Goal: Task Accomplishment & Management: Manage account settings

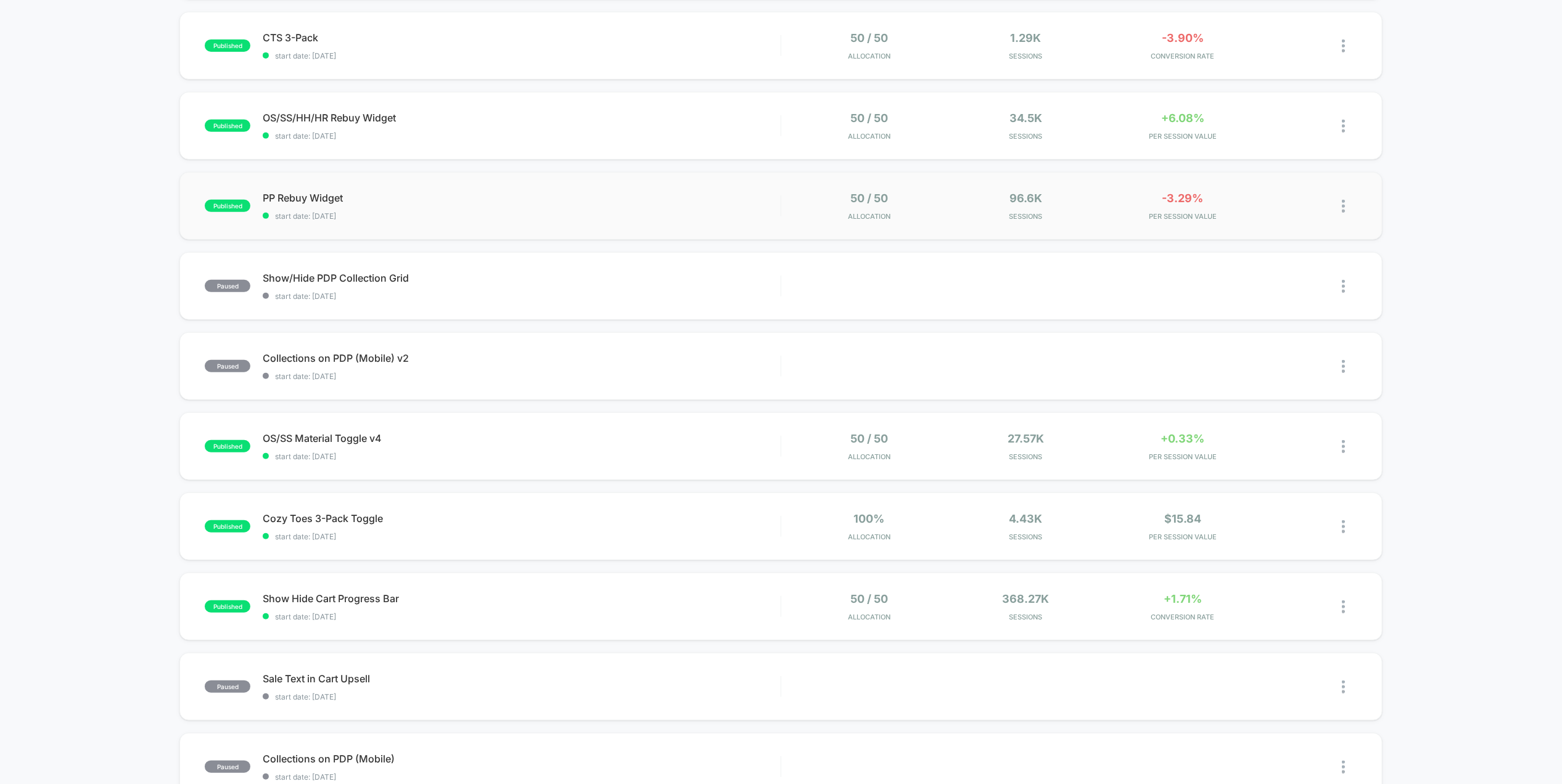
scroll to position [288, 0]
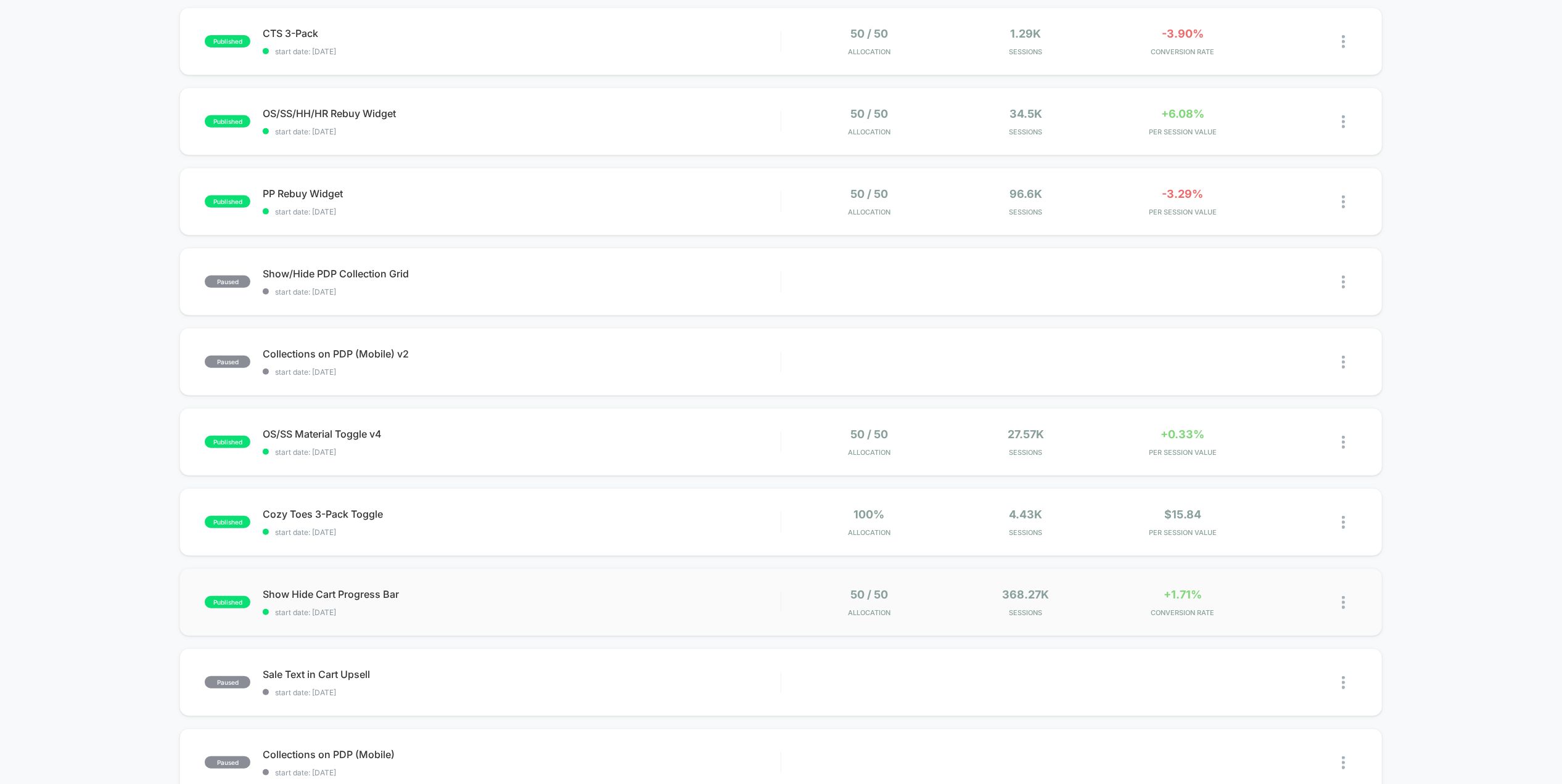
click at [776, 617] on div "published Show Hide Cart Progress Bar start date: [DATE] 50 / 50 Allocation 368…" at bounding box center [780, 602] width 1203 height 67
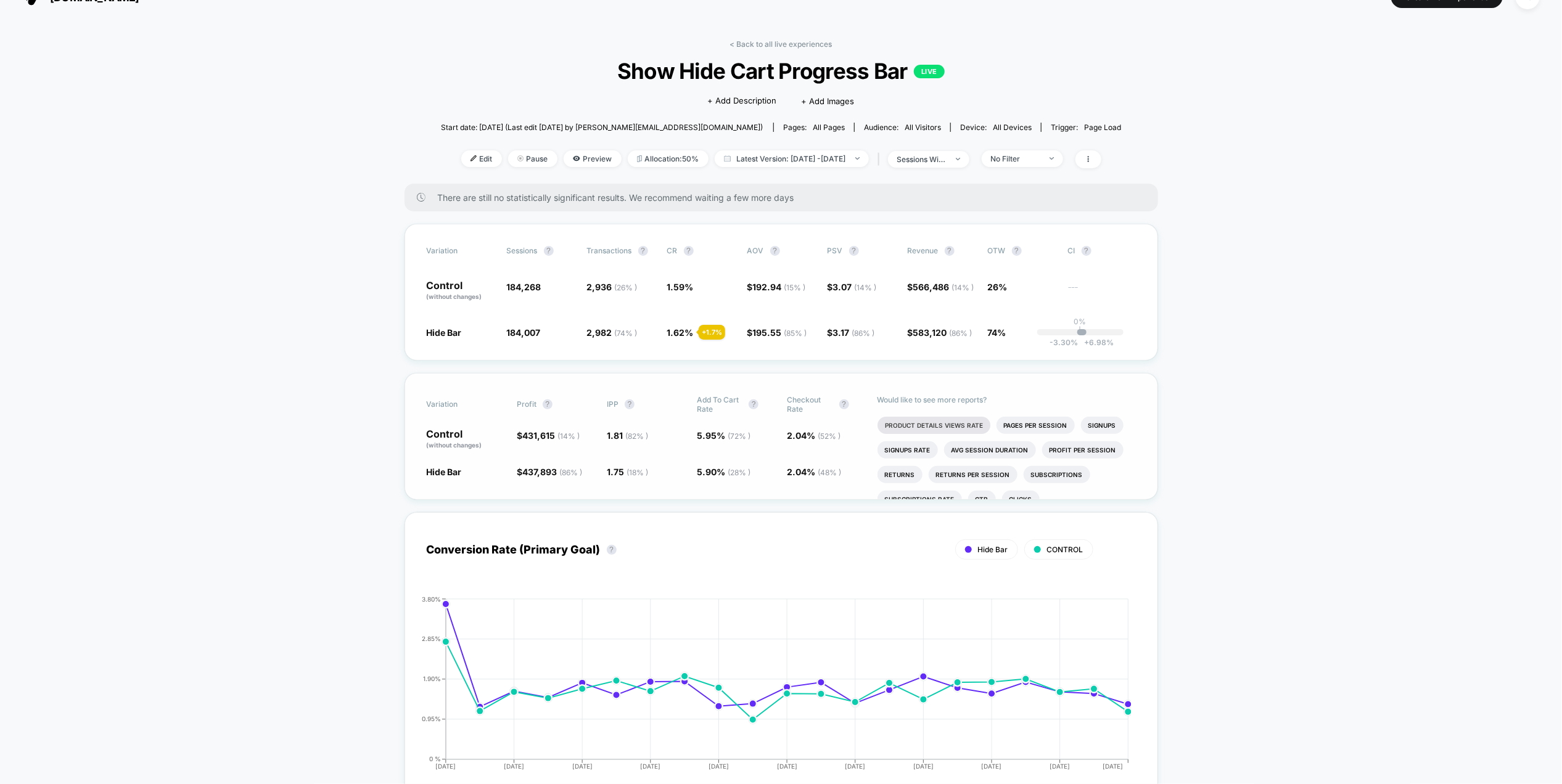
scroll to position [21, 0]
click at [755, 45] on link "< Back to all live experiences" at bounding box center [781, 44] width 102 height 9
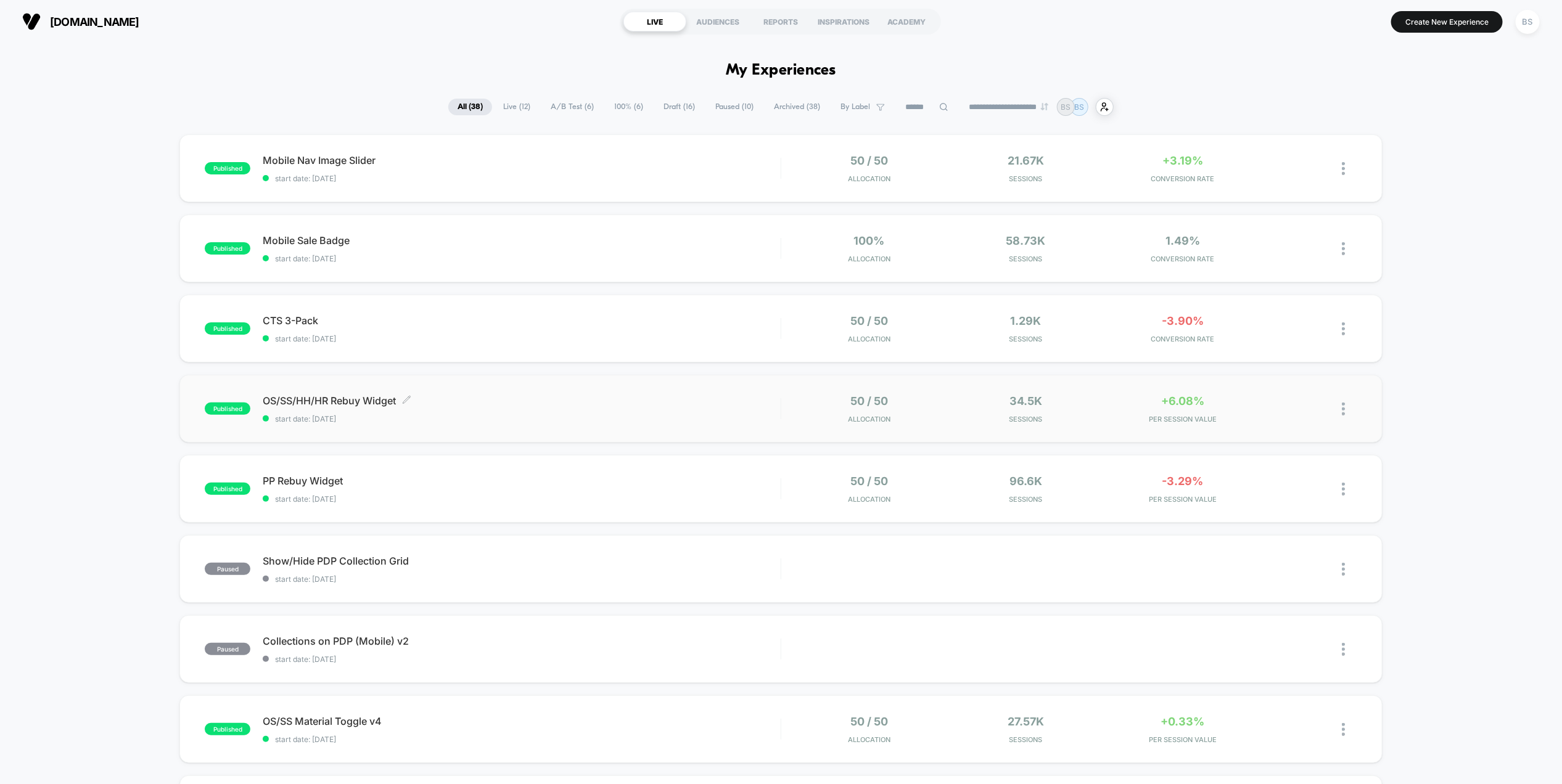
click at [635, 412] on div "OS/SS/HH/HR Rebuy Widget Click to edit experience details Click to edit experie…" at bounding box center [521, 409] width 517 height 29
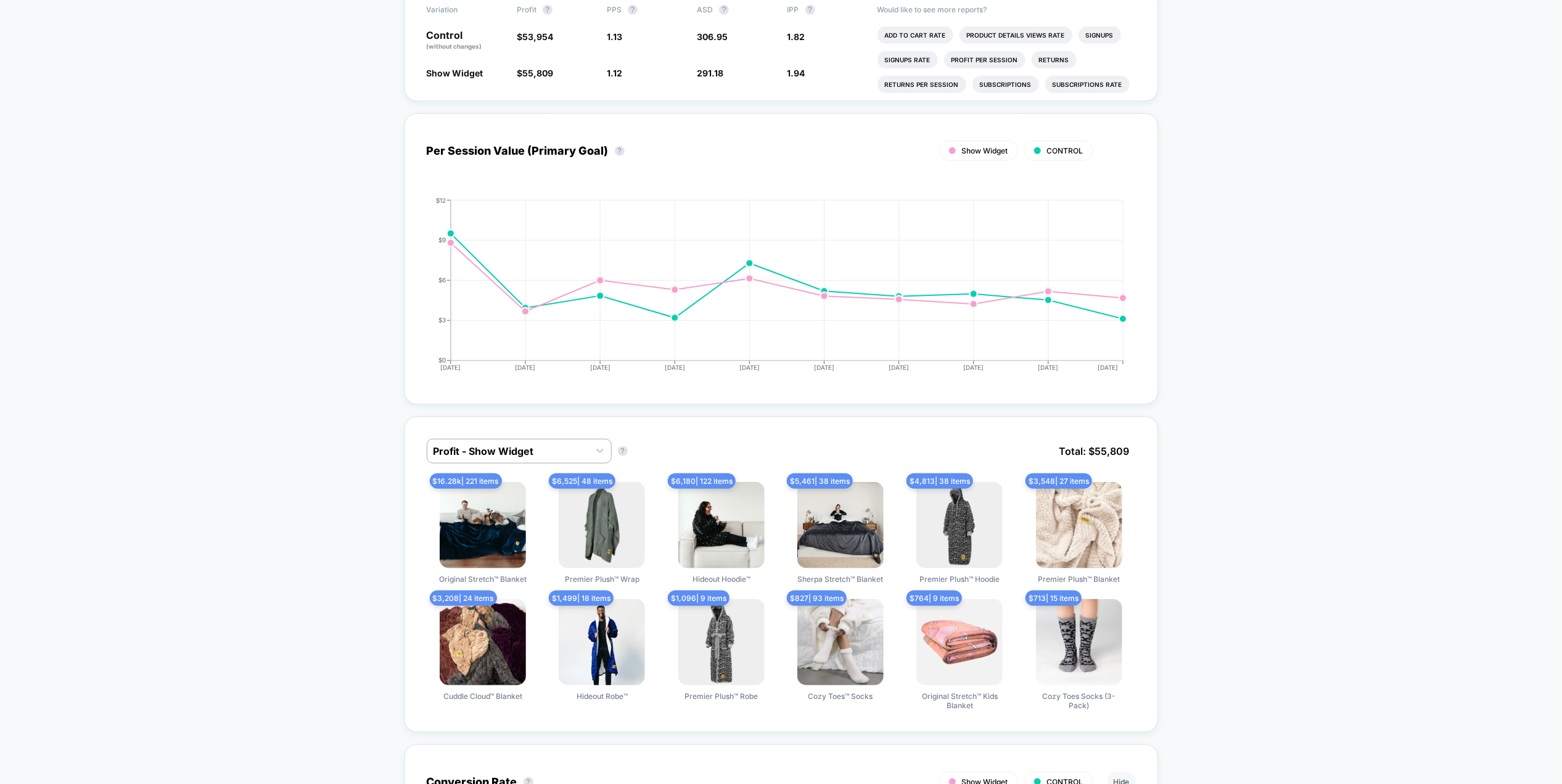
scroll to position [350, 0]
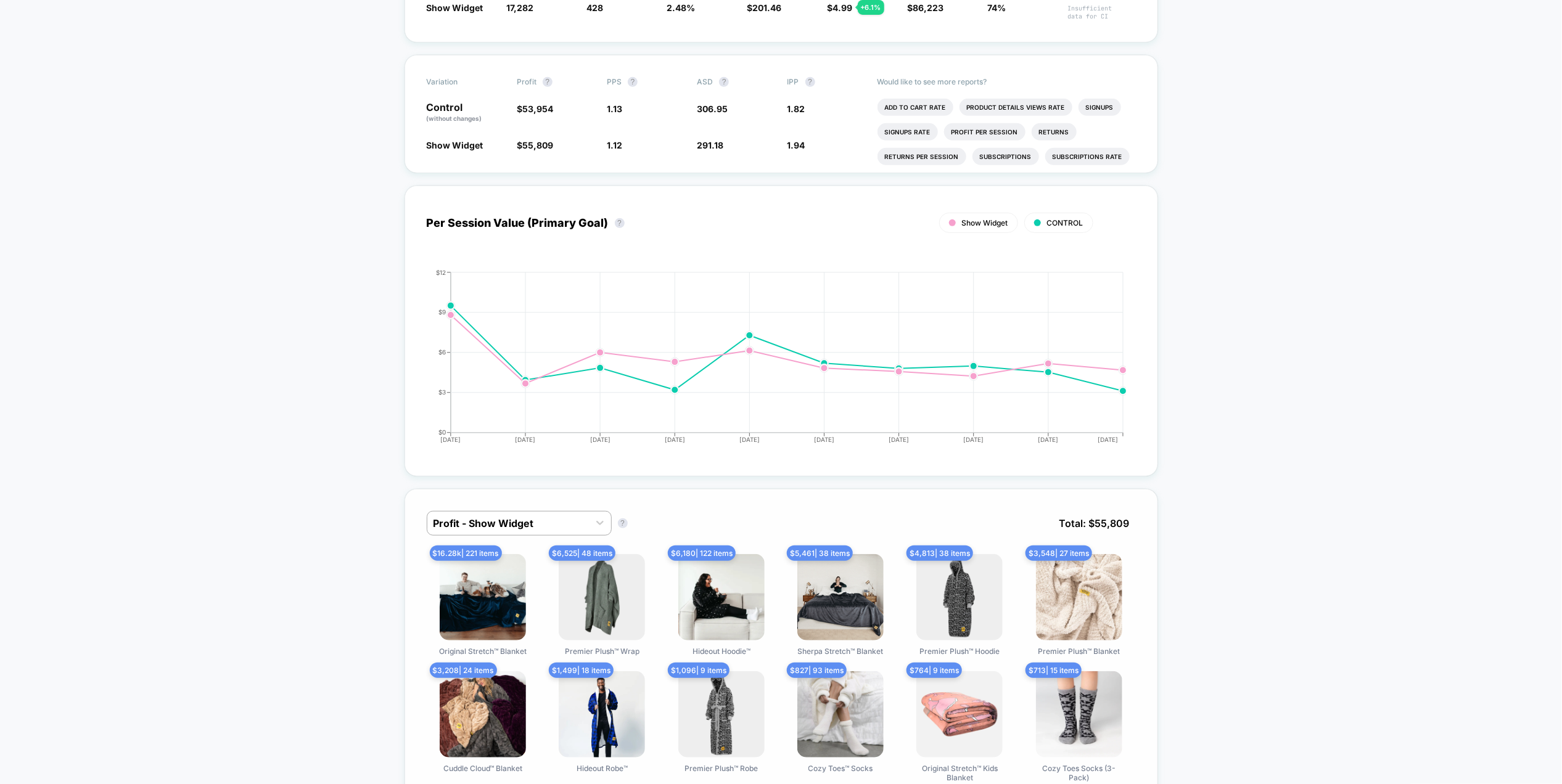
click at [541, 509] on div "Profit - Show Widget Profit - Show Widget ? Total: $ 55,809 $ 16.28k | 221 item…" at bounding box center [782, 647] width 754 height 316
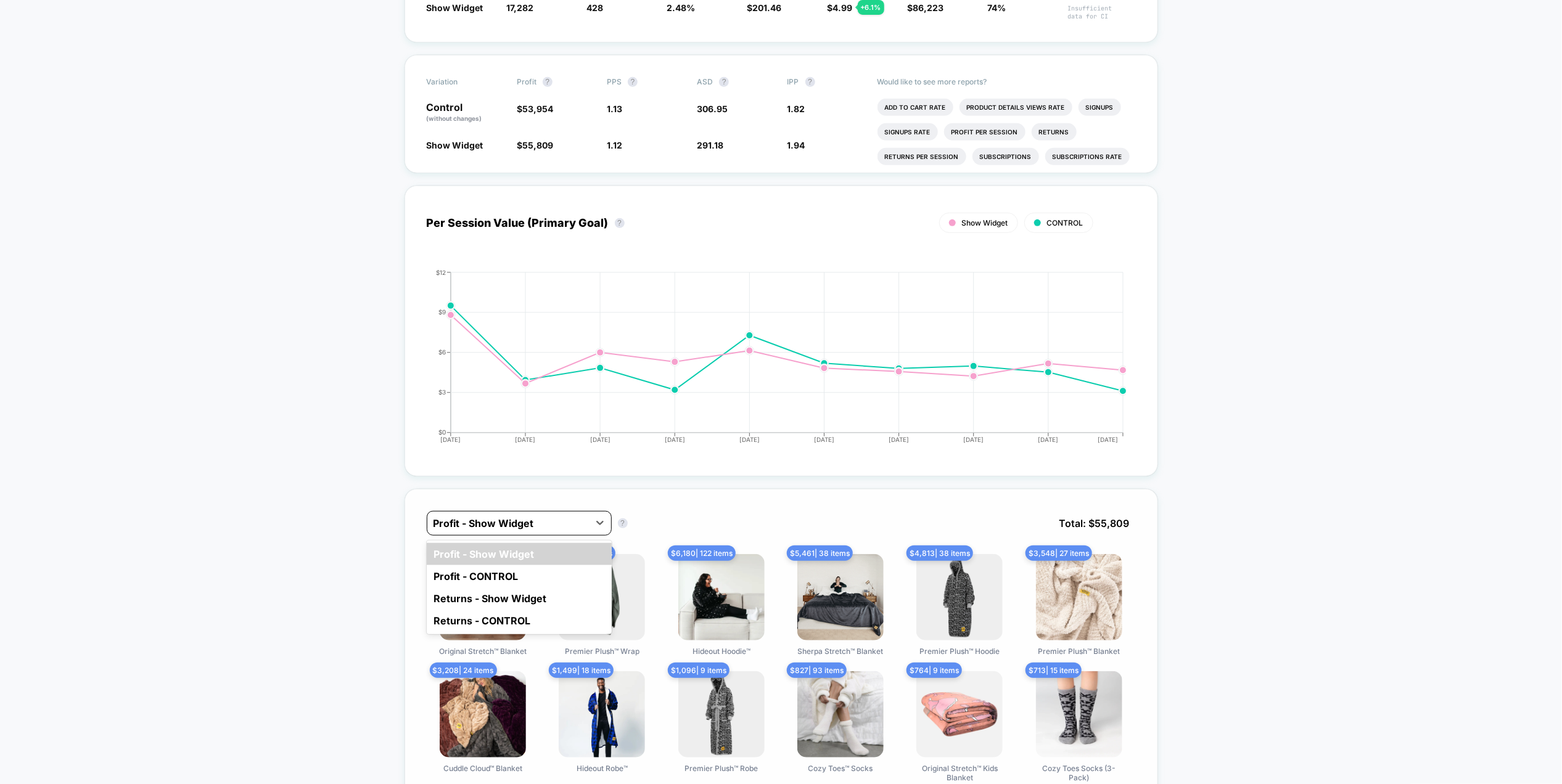
click at [541, 521] on div at bounding box center [508, 523] width 149 height 15
click at [486, 574] on div "Profit - CONTROL" at bounding box center [519, 576] width 185 height 22
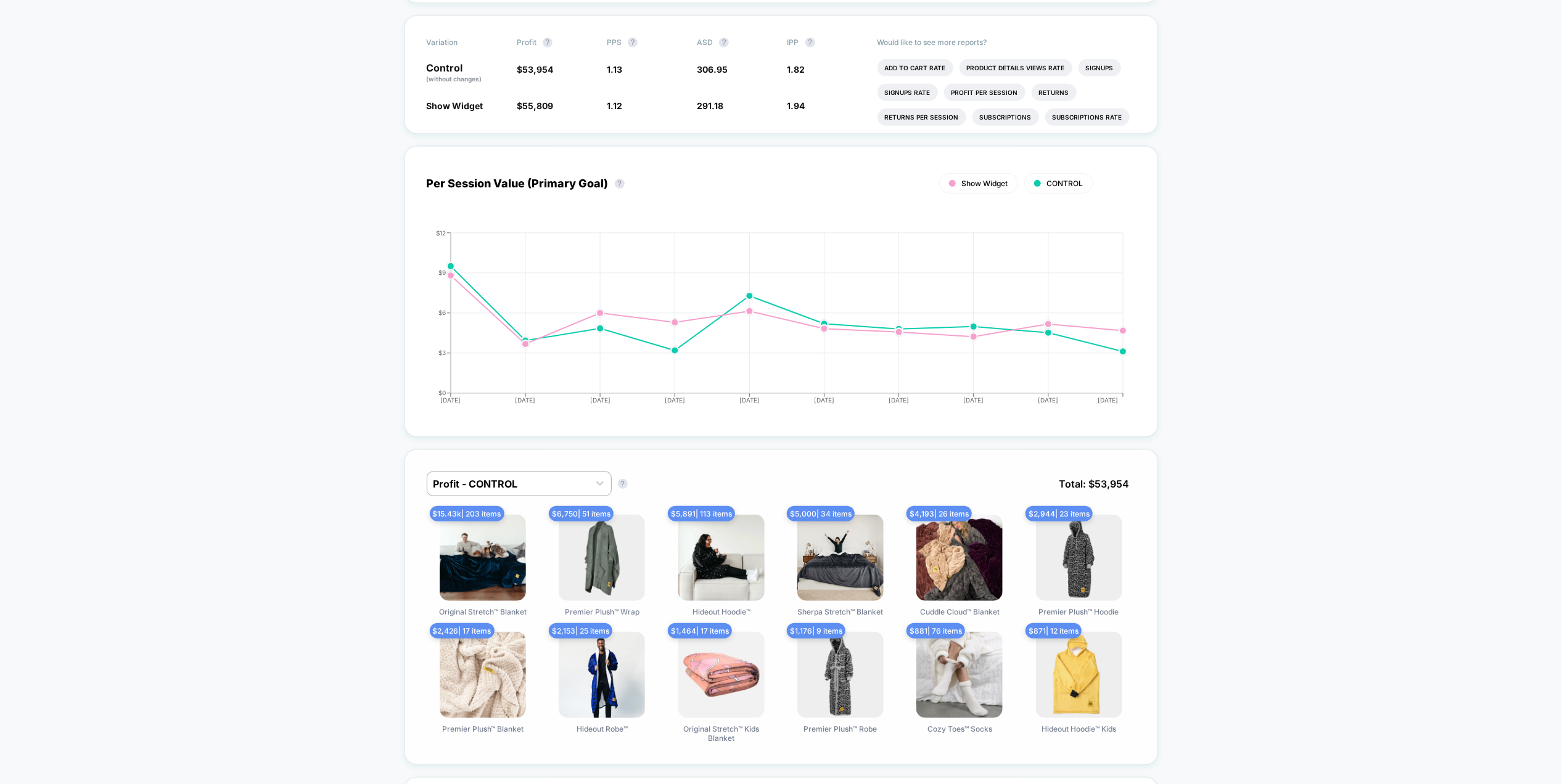
scroll to position [395, 0]
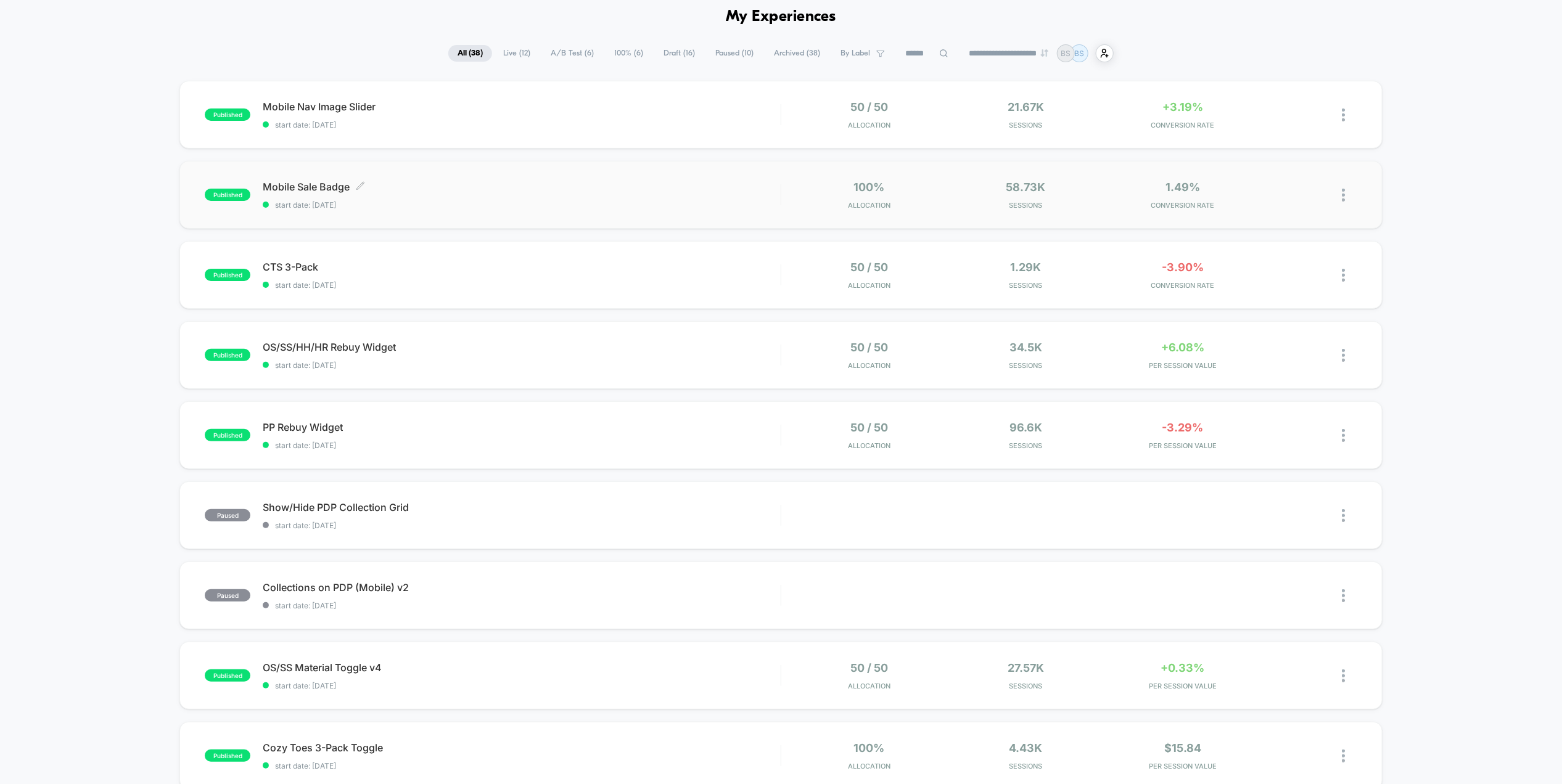
scroll to position [54, 0]
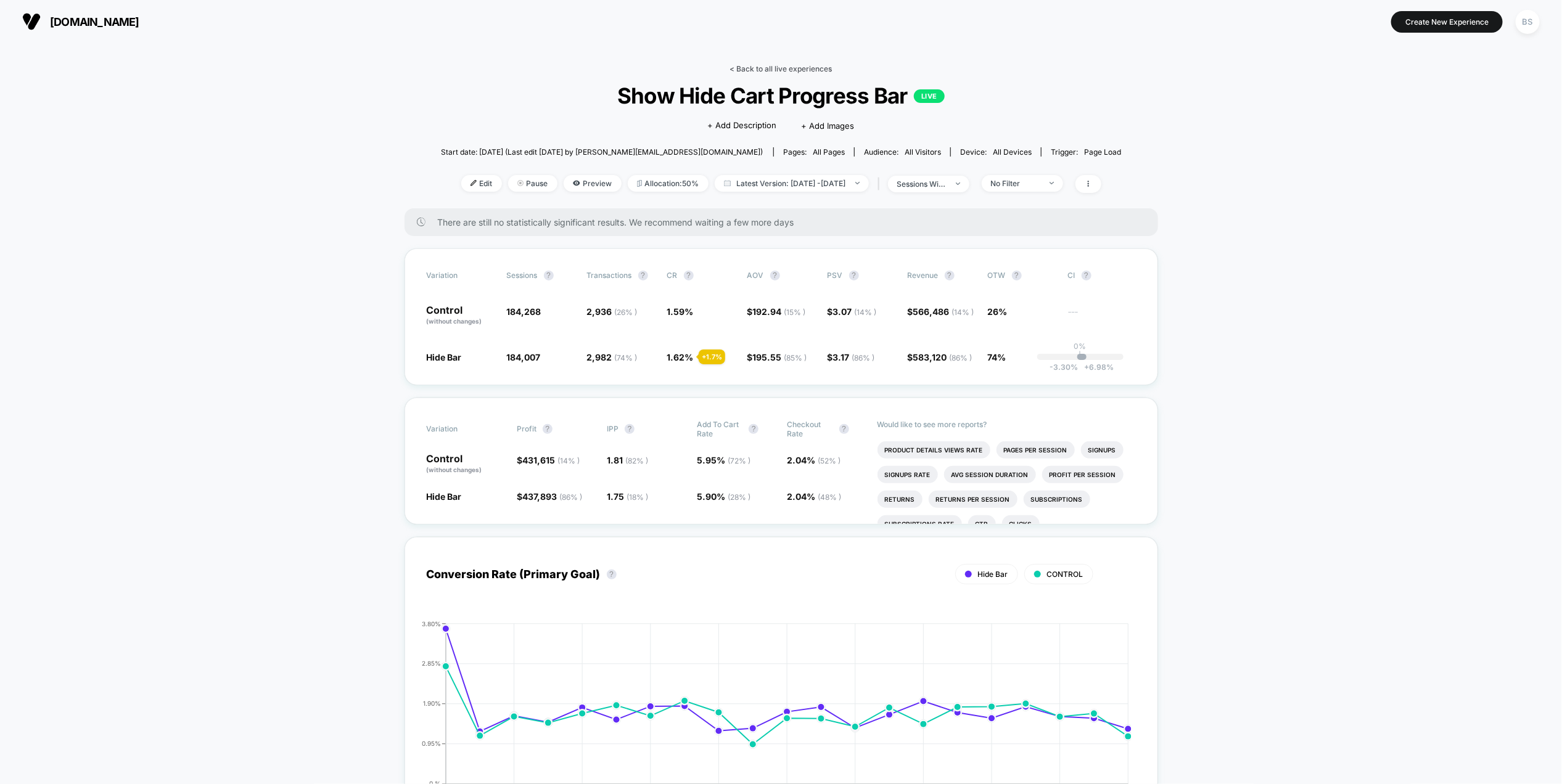
click at [754, 67] on link "< Back to all live experiences" at bounding box center [781, 69] width 102 height 9
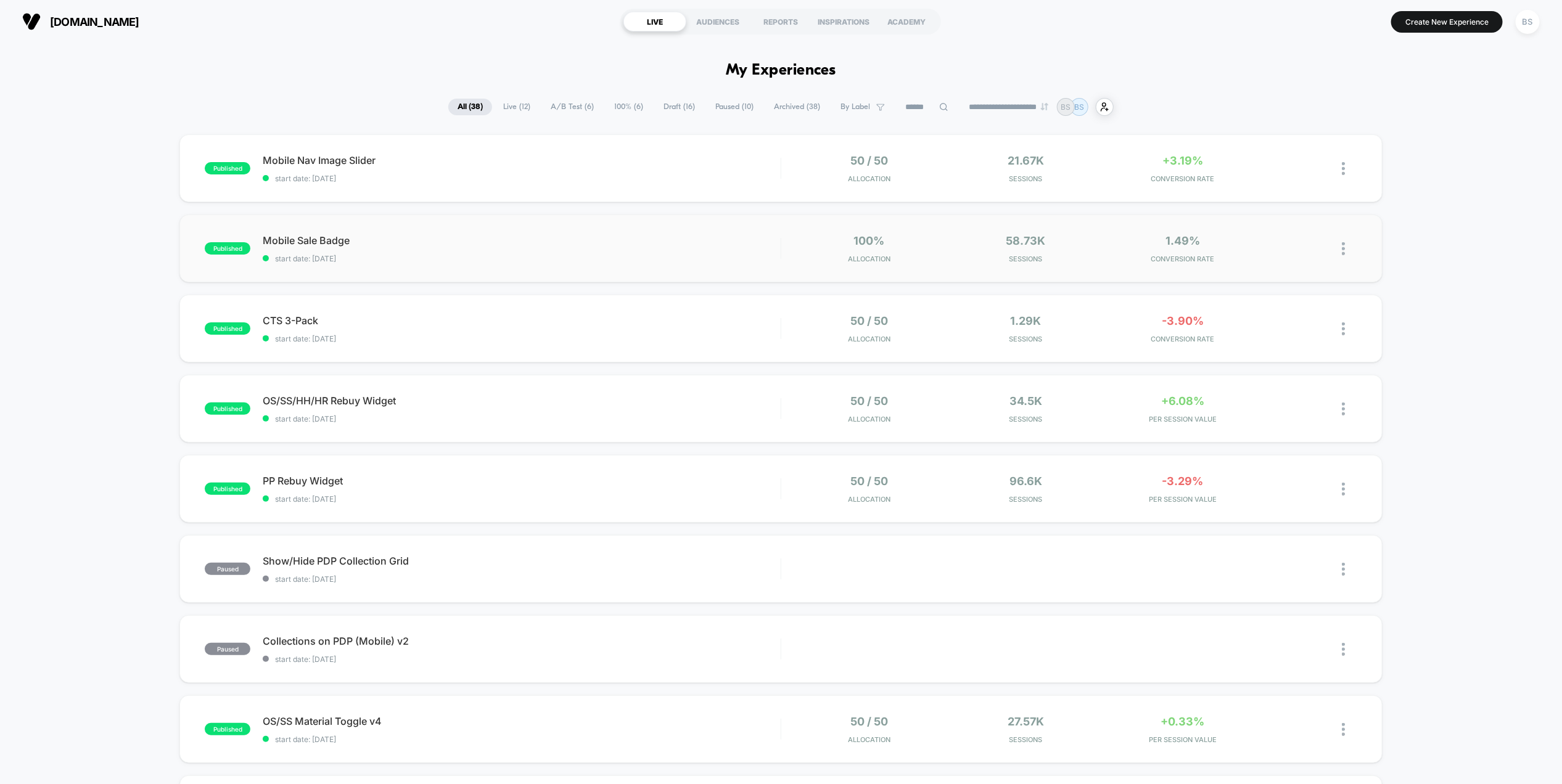
scroll to position [4, 0]
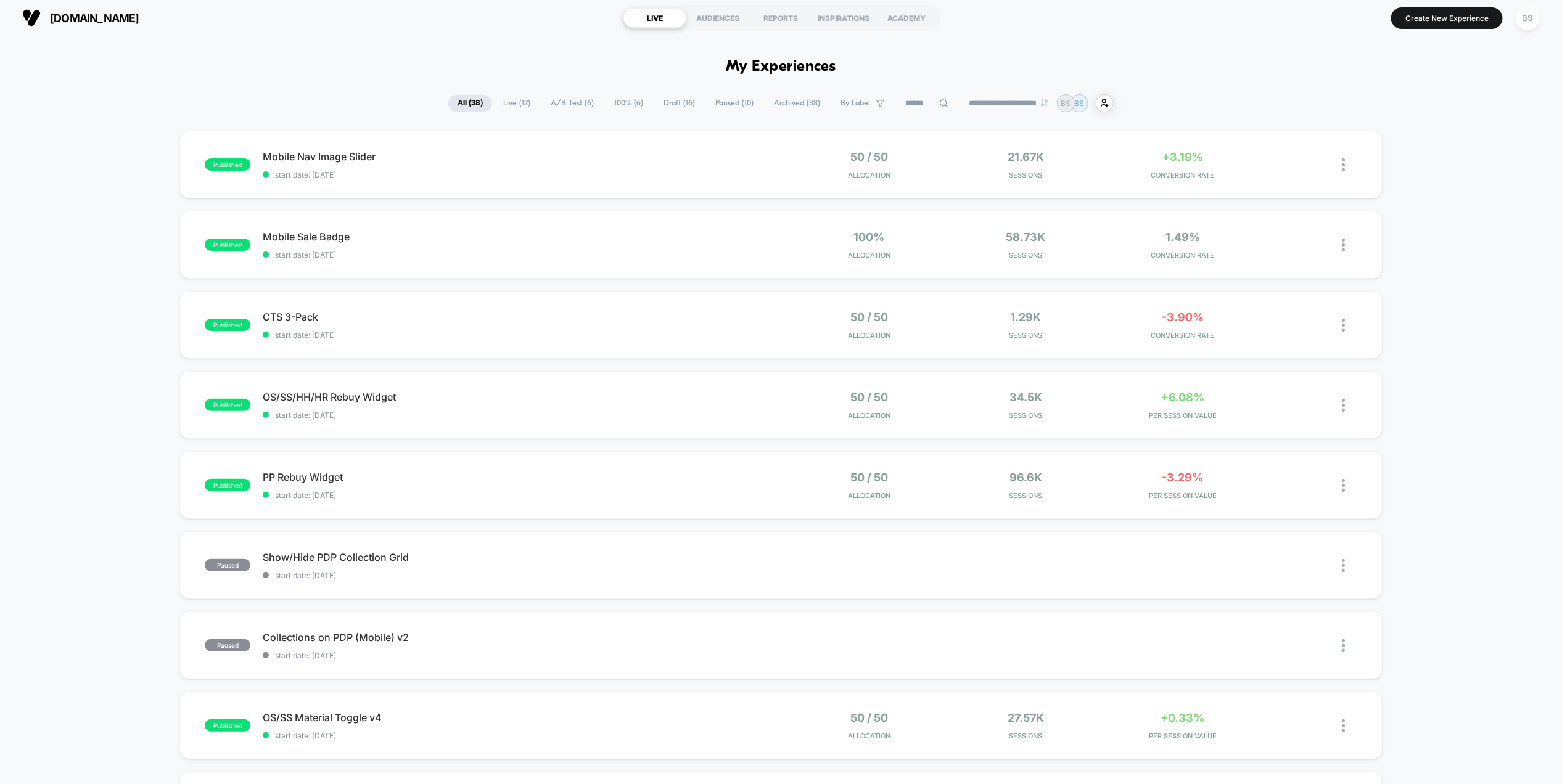
click at [573, 95] on span "A/B Test ( 6 )" at bounding box center [572, 102] width 62 height 16
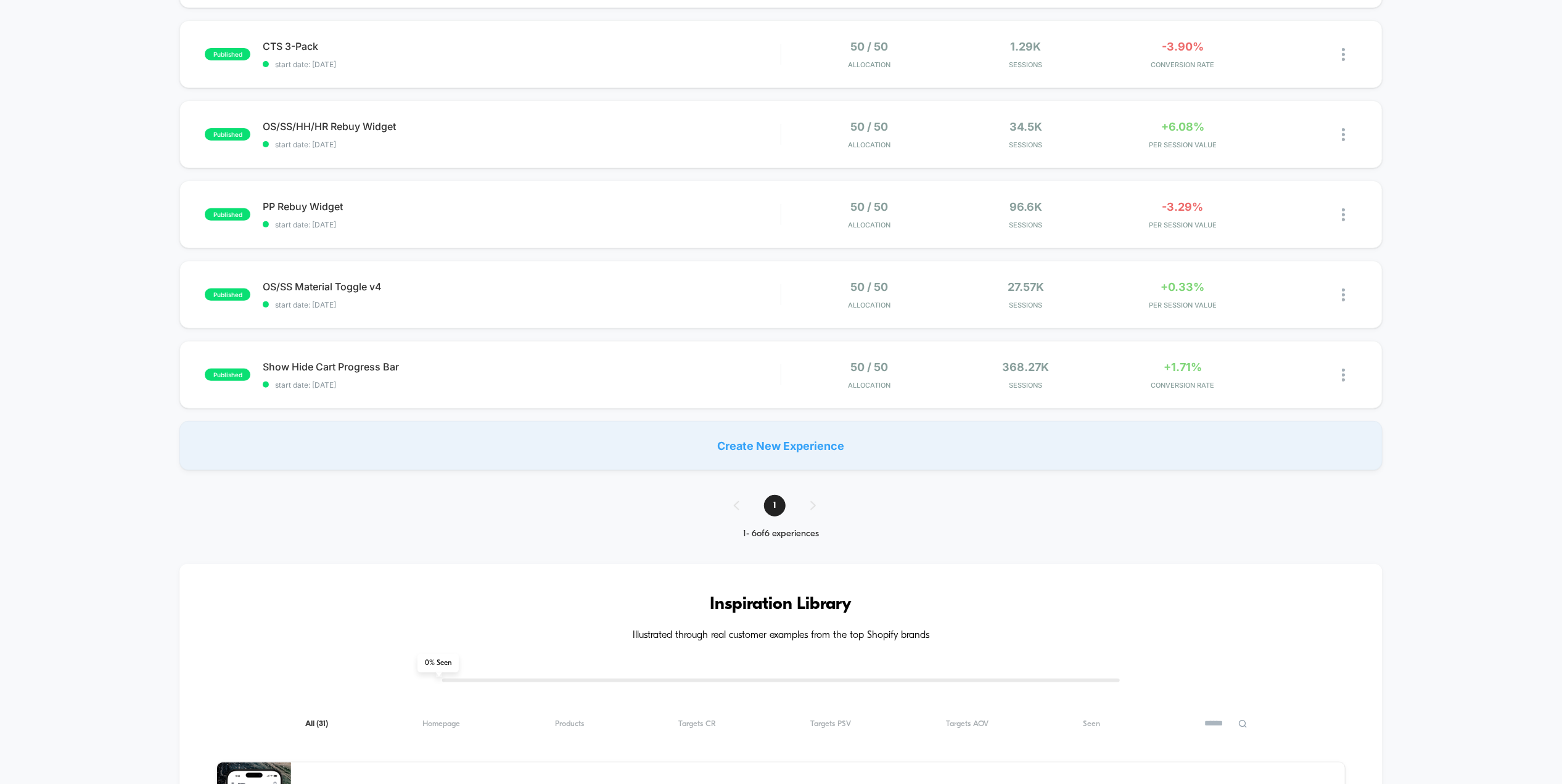
scroll to position [111, 0]
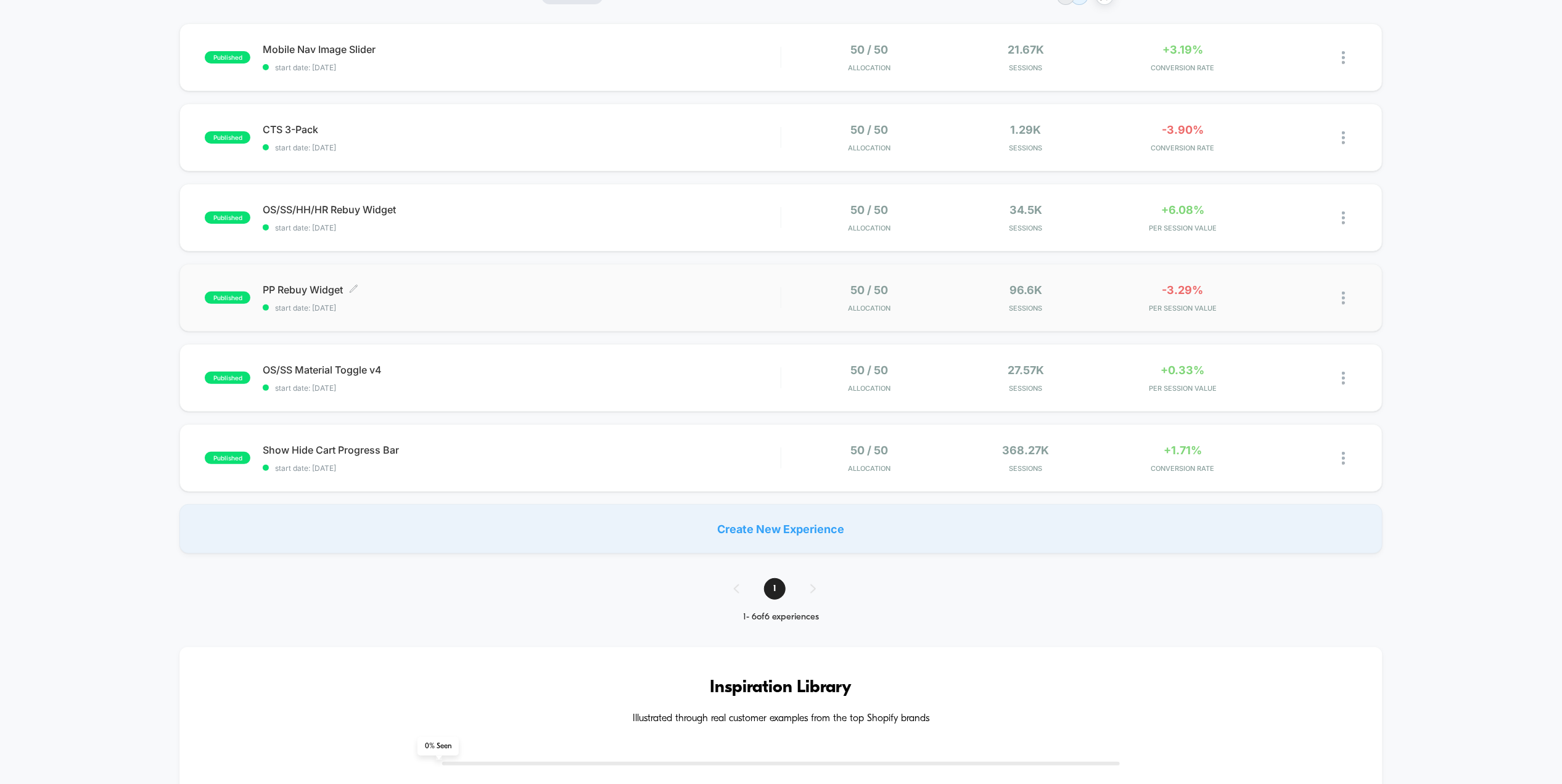
click at [603, 299] on div "PP Rebuy Widget Click to edit experience details Click to edit experience detai…" at bounding box center [521, 298] width 517 height 29
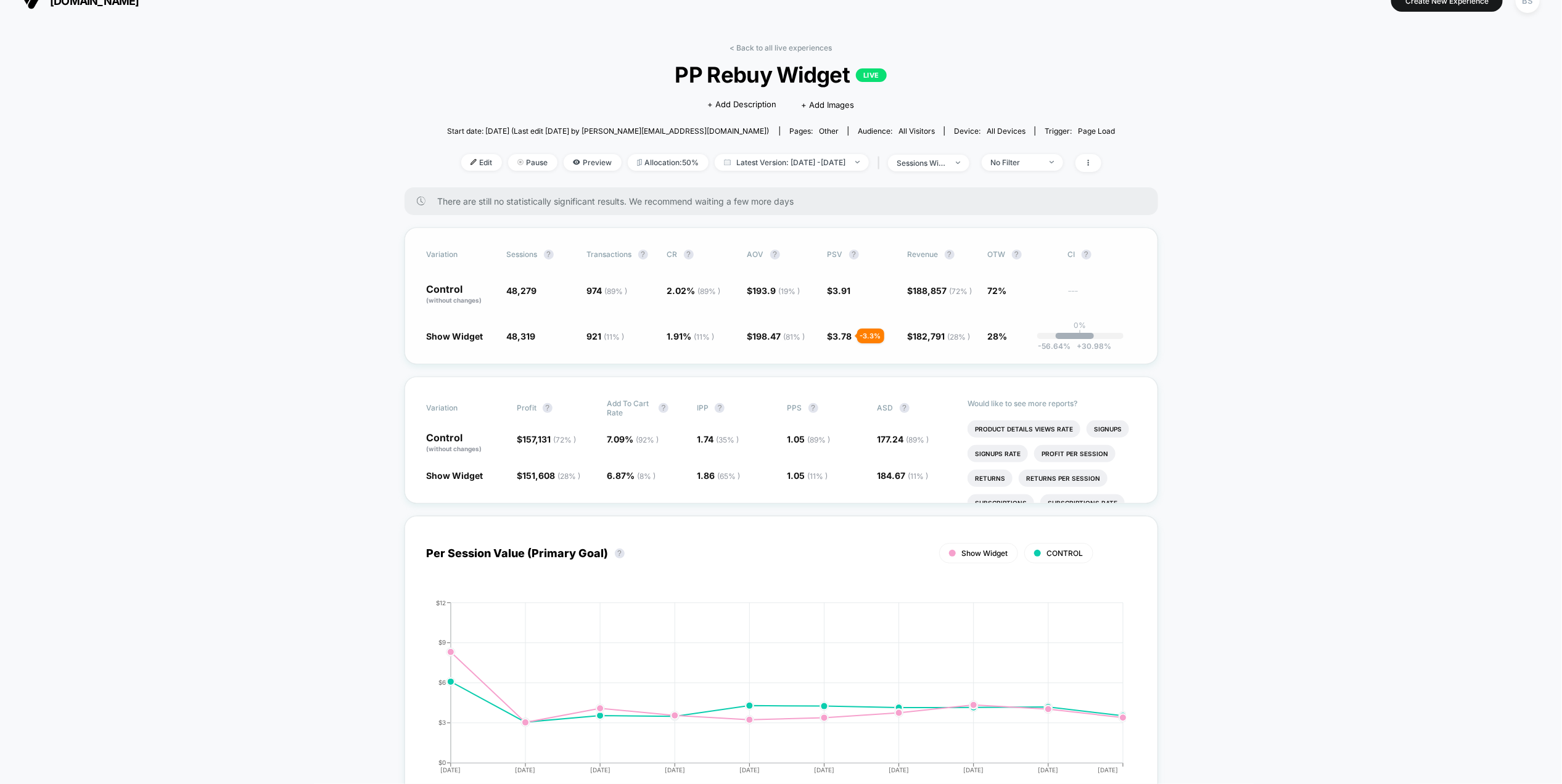
scroll to position [24, 0]
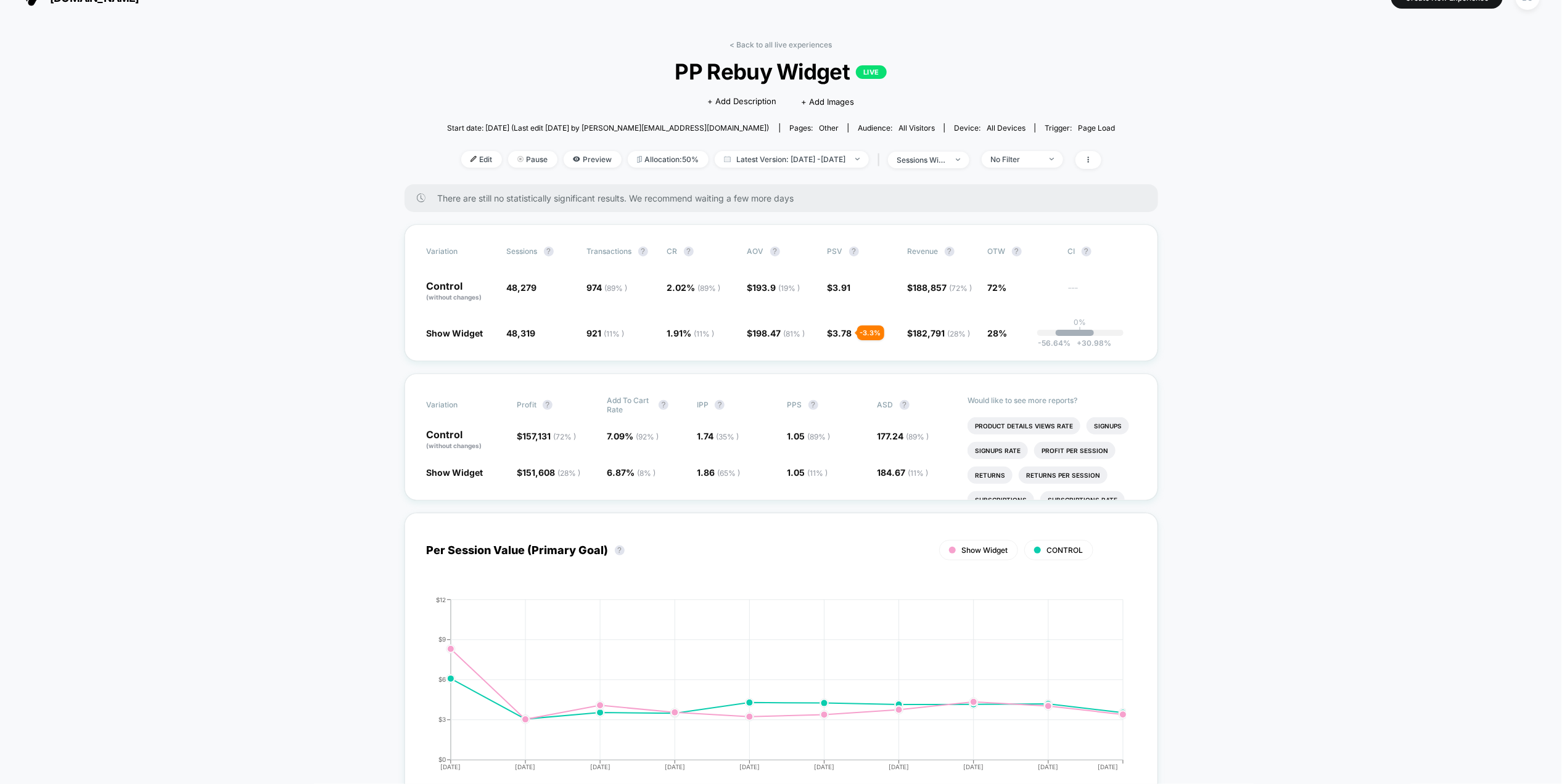
click at [1059, 172] on div "< Back to all live experiences PP Rebuy Widget LIVE Click to edit experience de…" at bounding box center [782, 112] width 669 height 144
click at [1059, 164] on span "No Filter" at bounding box center [1022, 159] width 81 height 16
click at [1024, 268] on div "Mobile Visitors ? Desktop Visitors ? Returning Visitors ? New Visitors ? No Fil…" at bounding box center [1041, 273] width 151 height 188
click at [1024, 278] on span "New Visitors" at bounding box center [1029, 279] width 50 height 11
click at [1024, 345] on button "Save" at bounding box center [1042, 338] width 113 height 20
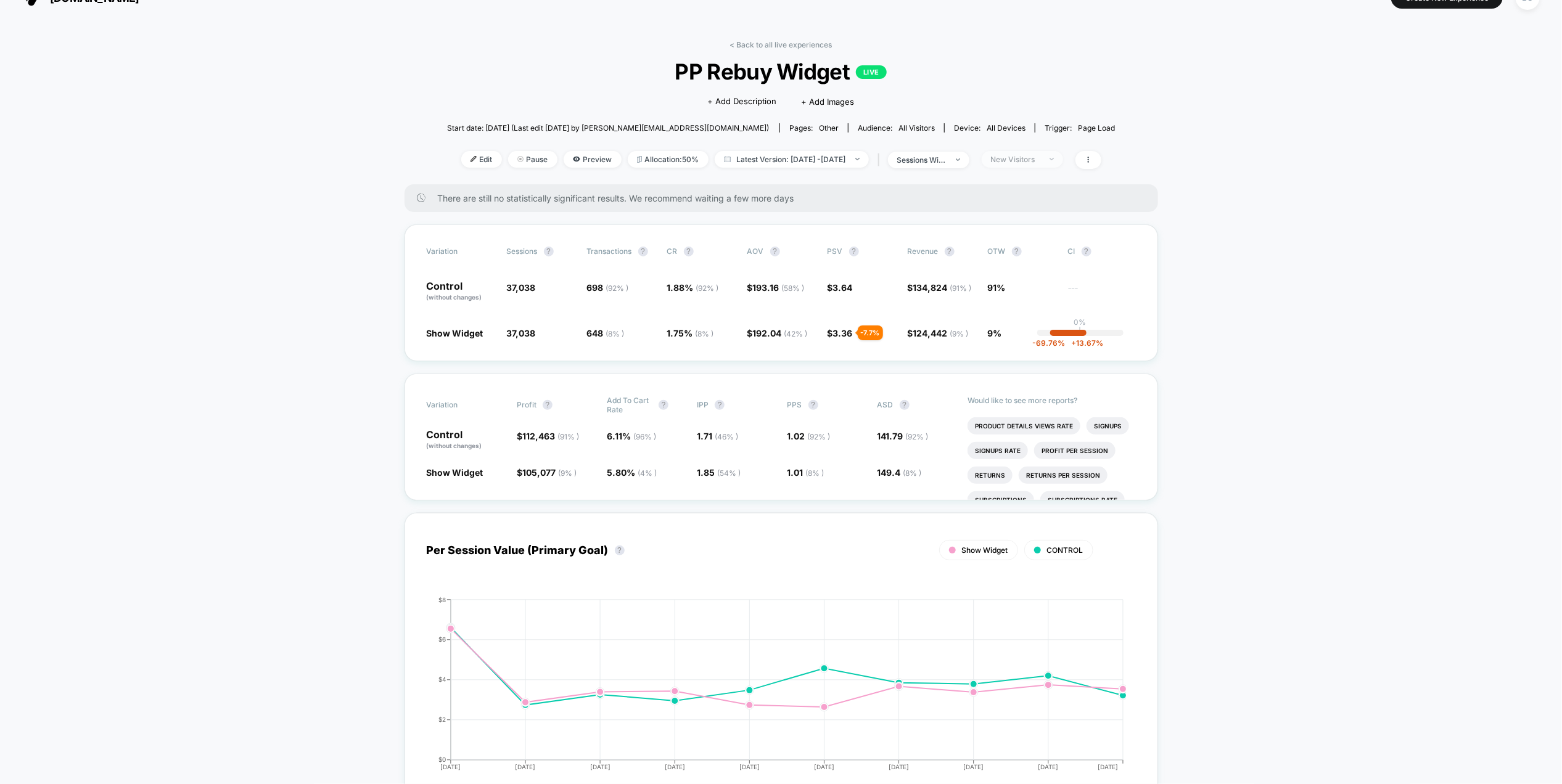
click at [1040, 155] on div "New Visitors" at bounding box center [1016, 160] width 50 height 9
click at [1009, 243] on div "Mobile Visitors ? Desktop Visitors ? Returning Visitors ? New Visitors ? No Fil…" at bounding box center [1041, 273] width 151 height 188
click at [1009, 255] on span "Returning Visitors" at bounding box center [1039, 254] width 71 height 11
click at [1008, 336] on button "Save" at bounding box center [1042, 338] width 113 height 20
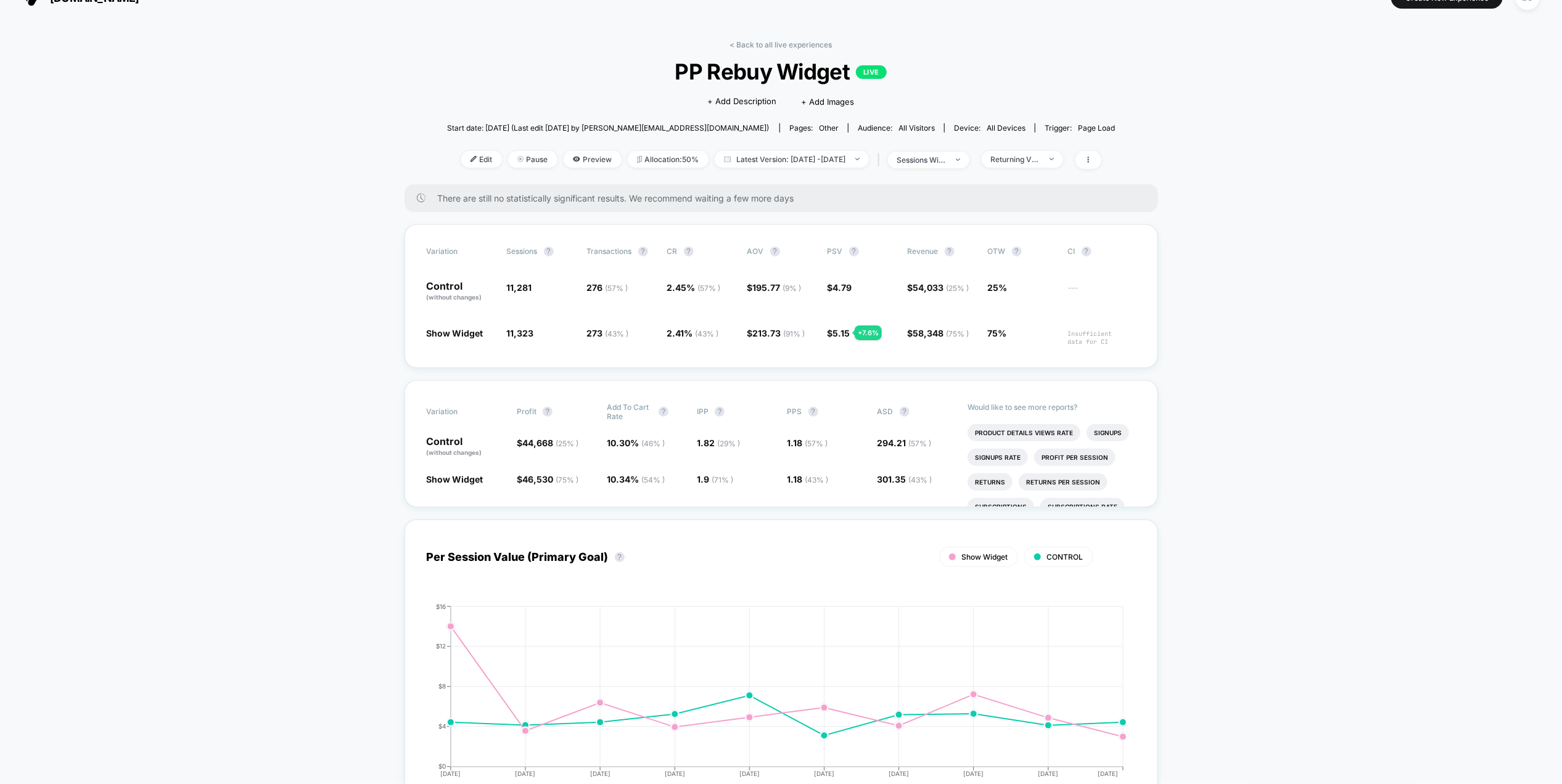
click at [1043, 177] on div "< Back to all live experiences PP Rebuy Widget LIVE Click to edit experience de…" at bounding box center [782, 112] width 669 height 144
click at [1043, 171] on div "< Back to all live experiences PP Rebuy Widget LIVE Click to edit experience de…" at bounding box center [782, 112] width 669 height 144
click at [1040, 155] on div "Returning Visitors" at bounding box center [1016, 160] width 50 height 9
click at [1010, 232] on span "Desktop Visitors" at bounding box center [1037, 230] width 66 height 11
click at [1012, 340] on button "Save" at bounding box center [1042, 338] width 113 height 20
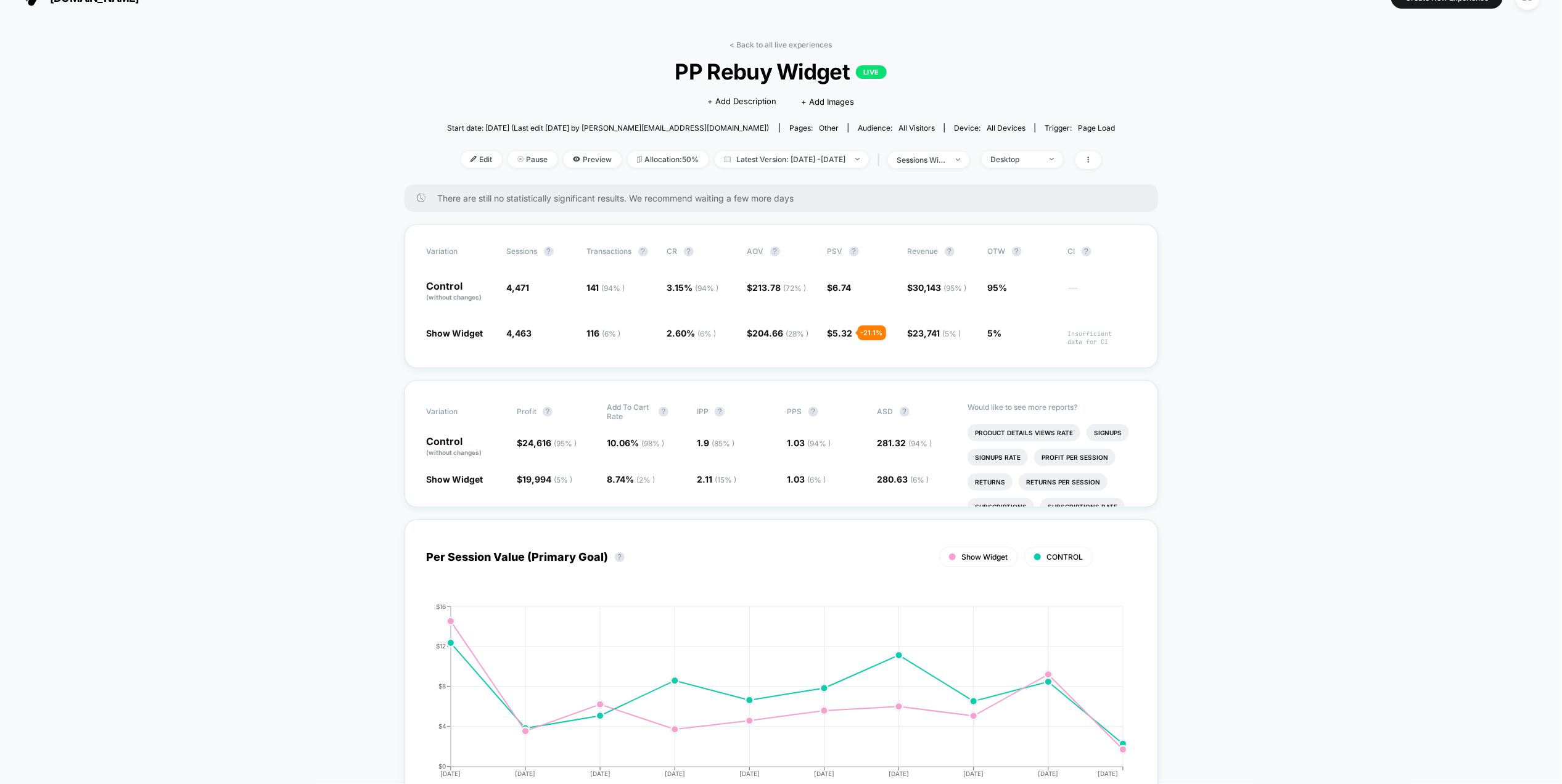
click at [758, 40] on link "< Back to all live experiences" at bounding box center [781, 45] width 102 height 9
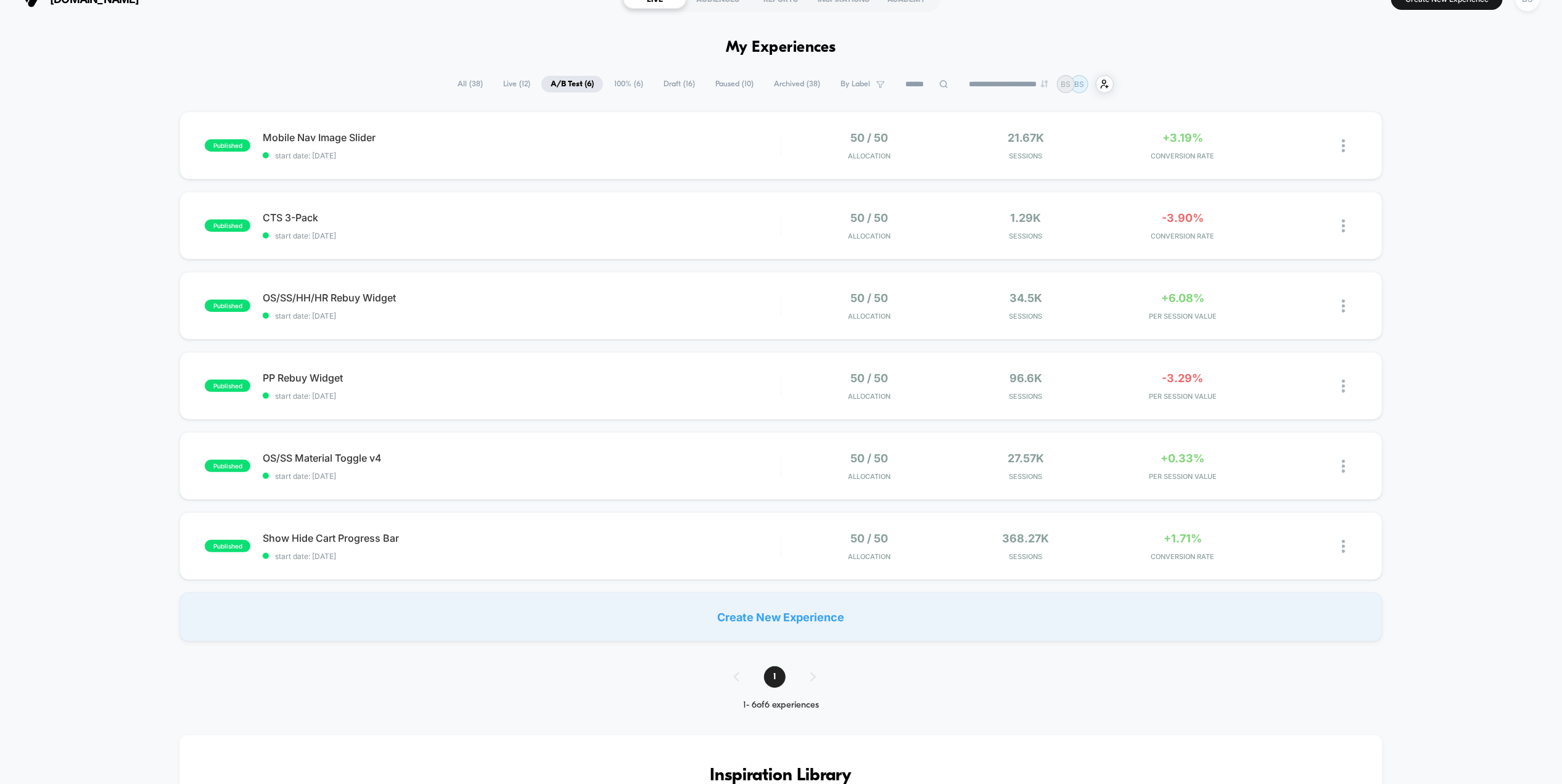
scroll to position [25, 0]
click at [658, 466] on div "OS/SS Material Toggle v4 Click to edit experience details Click to edit experie…" at bounding box center [521, 464] width 517 height 29
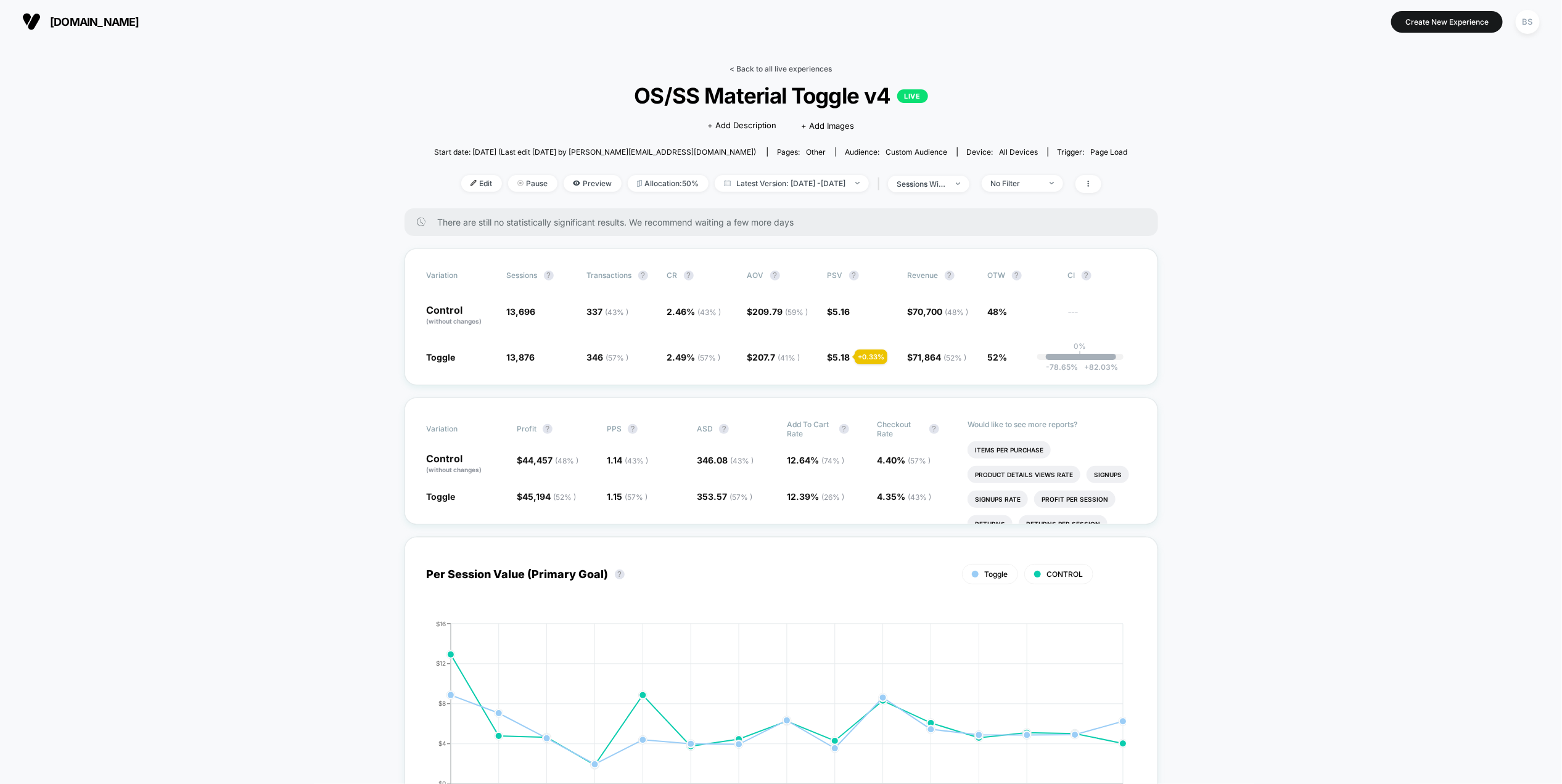
click at [753, 64] on link "< Back to all live experiences" at bounding box center [781, 69] width 102 height 9
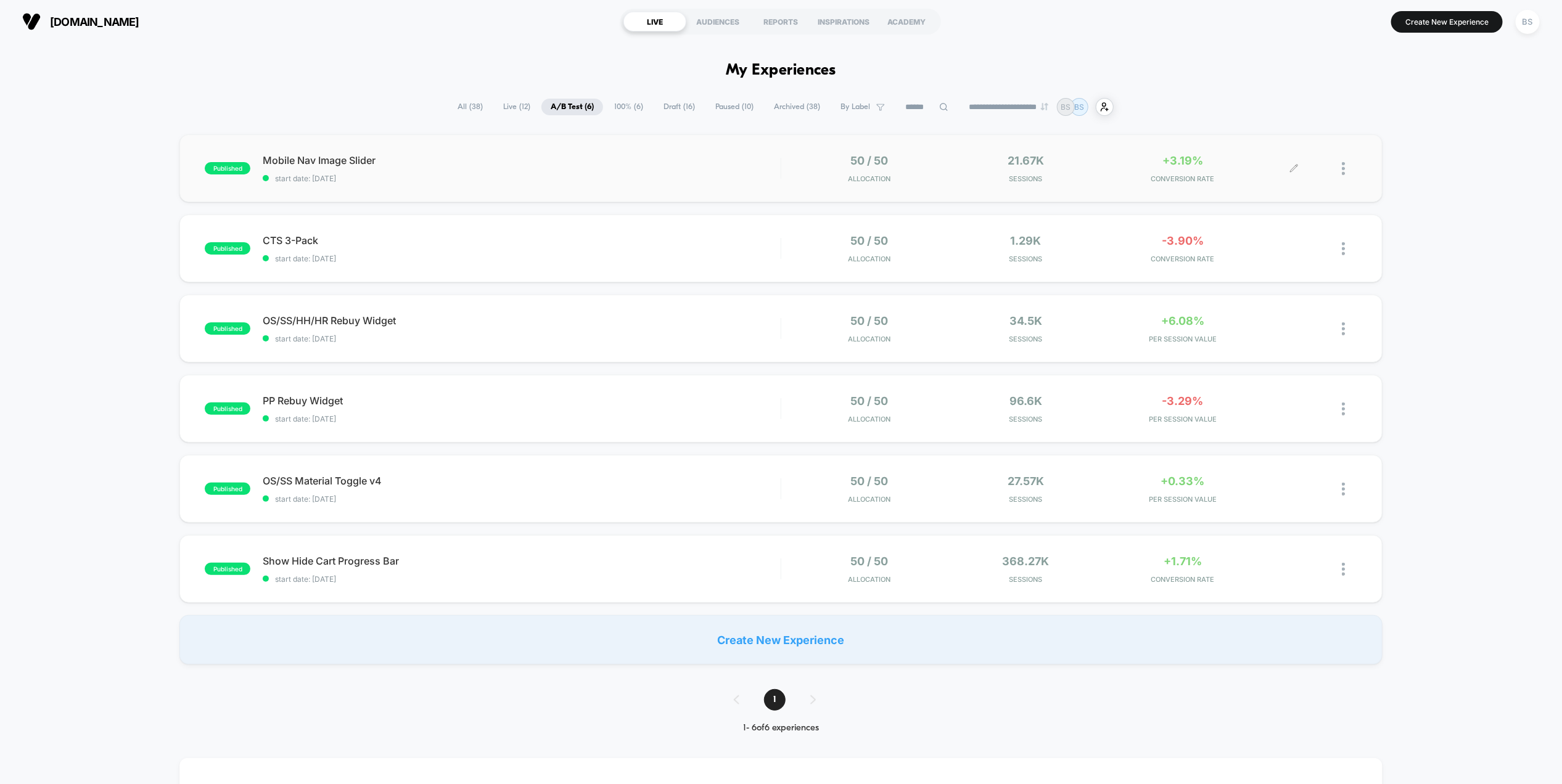
click at [786, 173] on div "50 / 50 Allocation 21.67k Sessions +3.19% CONVERSION RATE" at bounding box center [1069, 168] width 575 height 29
